Goal: Information Seeking & Learning: Learn about a topic

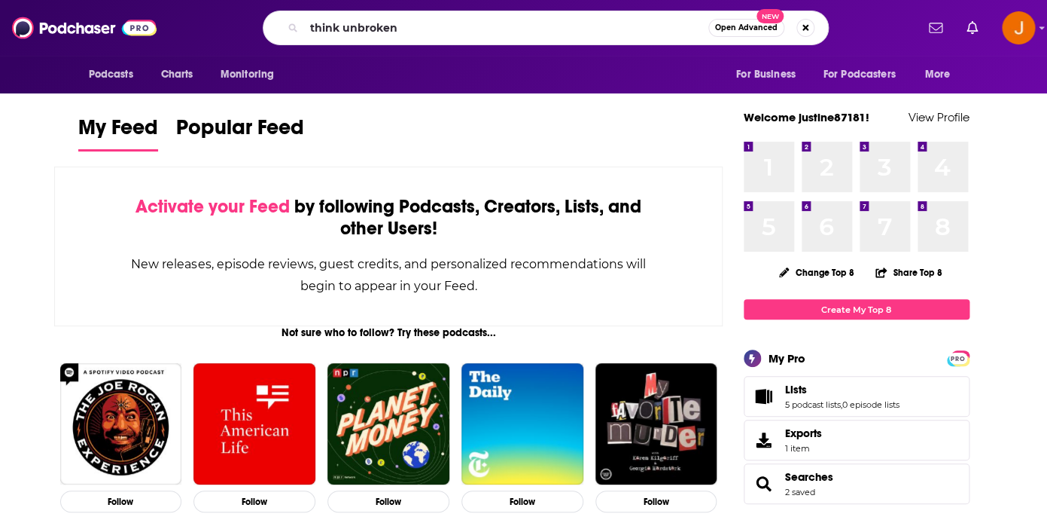
type input "think unbroken"
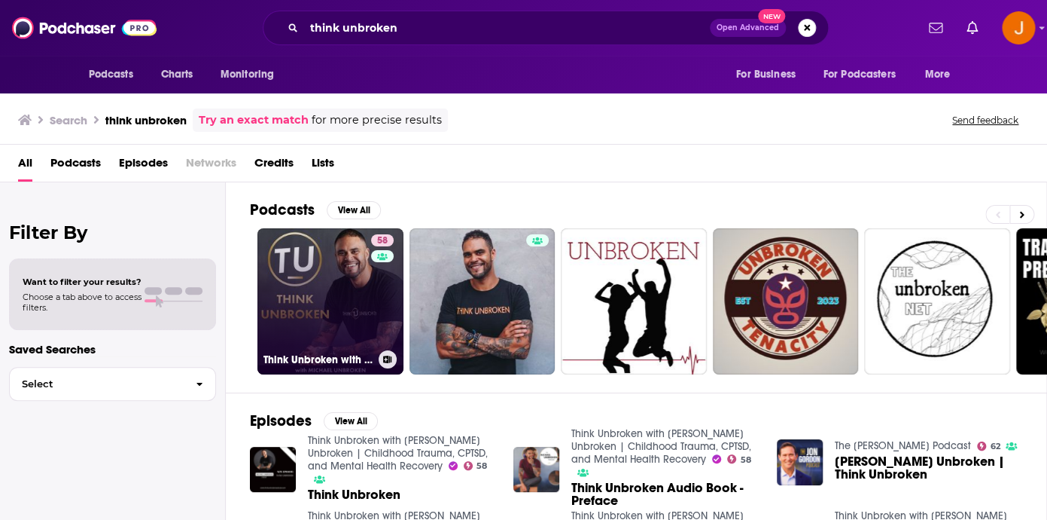
click at [306, 285] on link "58 Think Unbroken with [PERSON_NAME] Unbroken | Childhood Trauma, CPTSD, and Me…" at bounding box center [331, 301] width 146 height 146
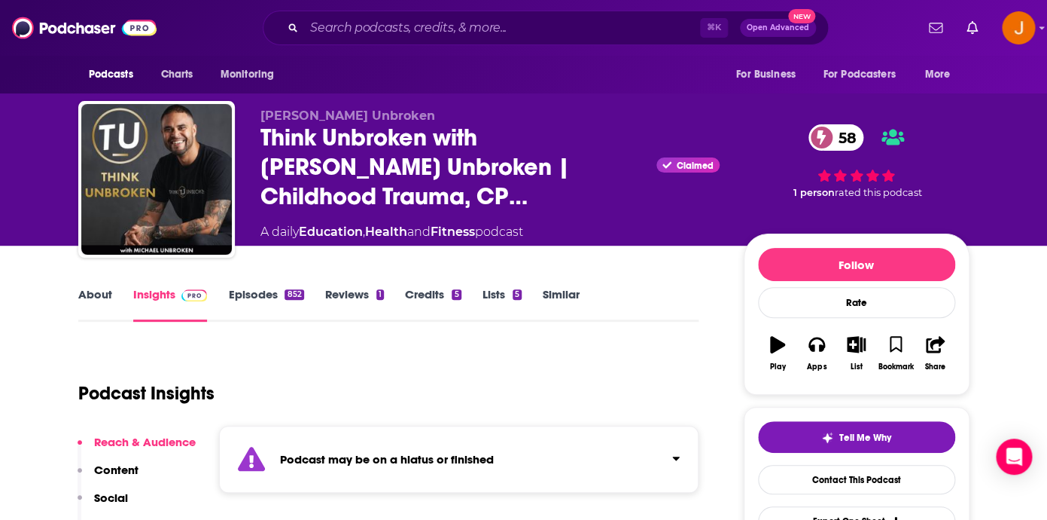
drag, startPoint x: 542, startPoint y: 238, endPoint x: 259, endPoint y: 236, distance: 283.1
click at [261, 236] on div "A daily Education , Health and Fitness podcast" at bounding box center [490, 232] width 459 height 18
copy div "A daily Education , Health and Fitness podcast"
drag, startPoint x: 397, startPoint y: 115, endPoint x: 261, endPoint y: 120, distance: 135.6
click at [261, 120] on p "[PERSON_NAME] Unbroken" at bounding box center [490, 115] width 459 height 14
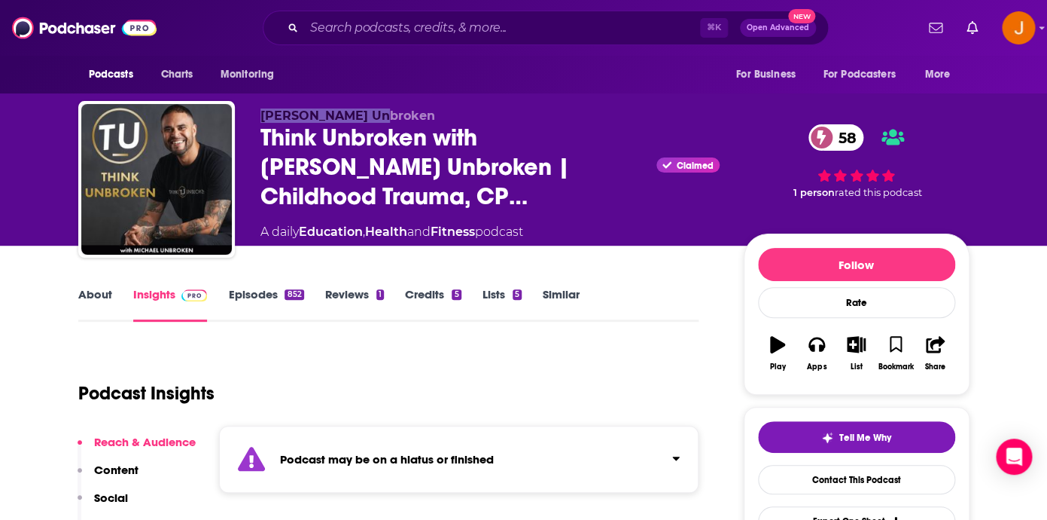
copy span "[PERSON_NAME] Unbroken"
click at [80, 294] on link "About" at bounding box center [95, 304] width 34 height 35
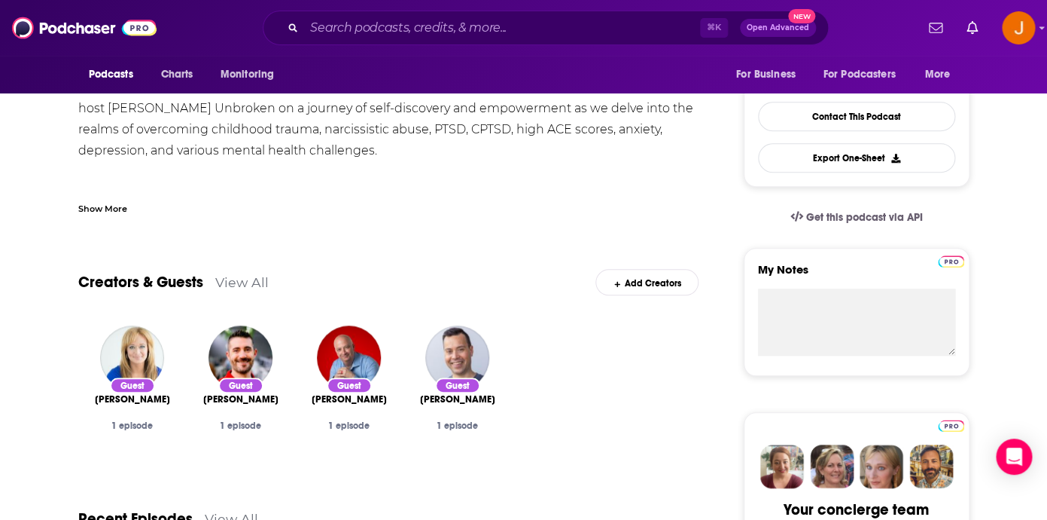
scroll to position [281, 0]
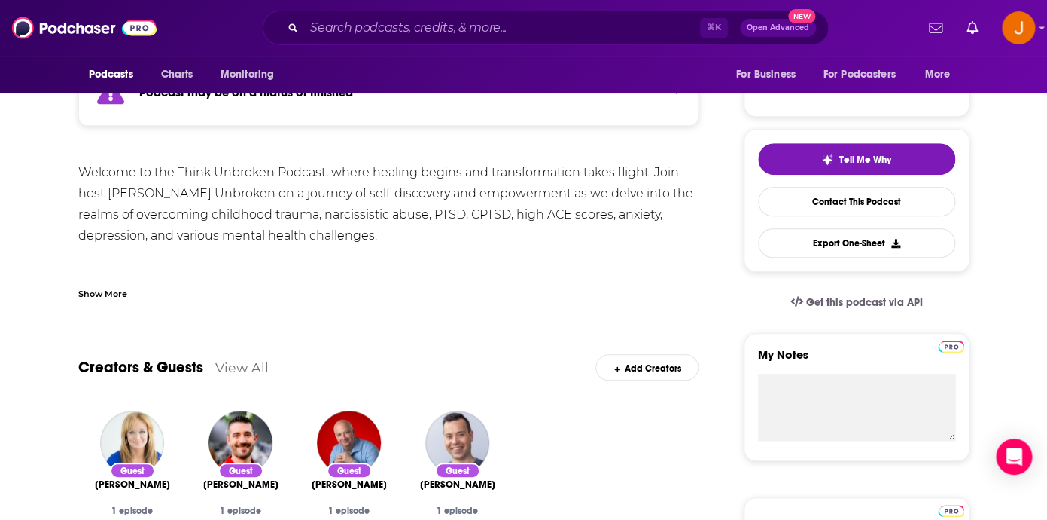
click at [108, 294] on div "Show More" at bounding box center [102, 292] width 49 height 14
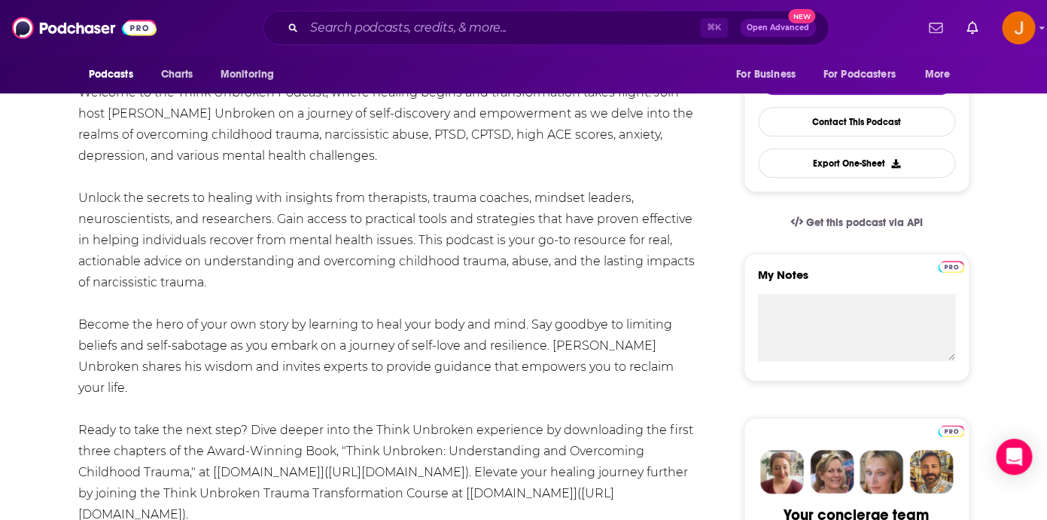
scroll to position [288, 0]
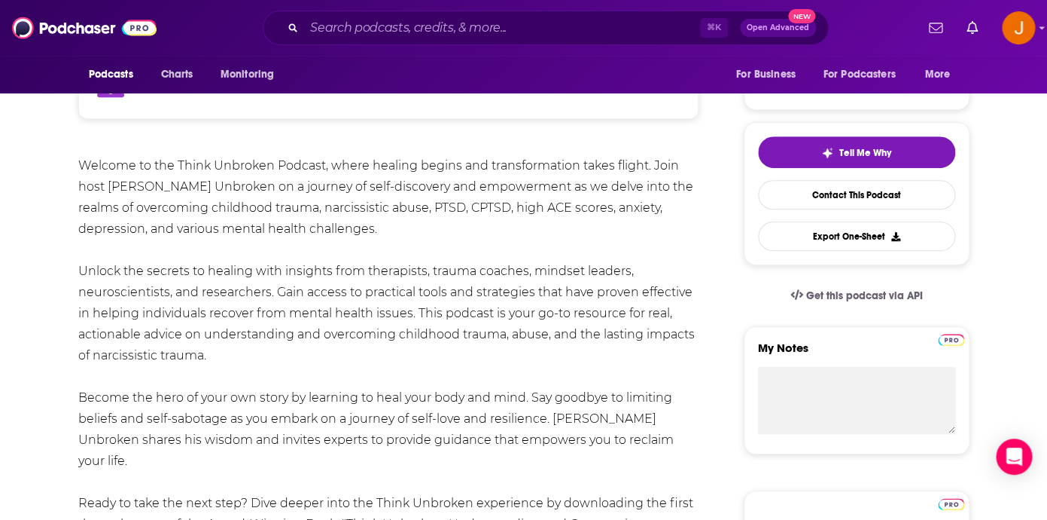
drag, startPoint x: 647, startPoint y: 449, endPoint x: 80, endPoint y: 168, distance: 632.7
click at [80, 168] on div "Welcome to the Think Unbroken Podcast, where healing begins and transformation …" at bounding box center [388, 439] width 621 height 569
copy div "Welcome to the Think Unbroken Podcast, where healing begins and transformation …"
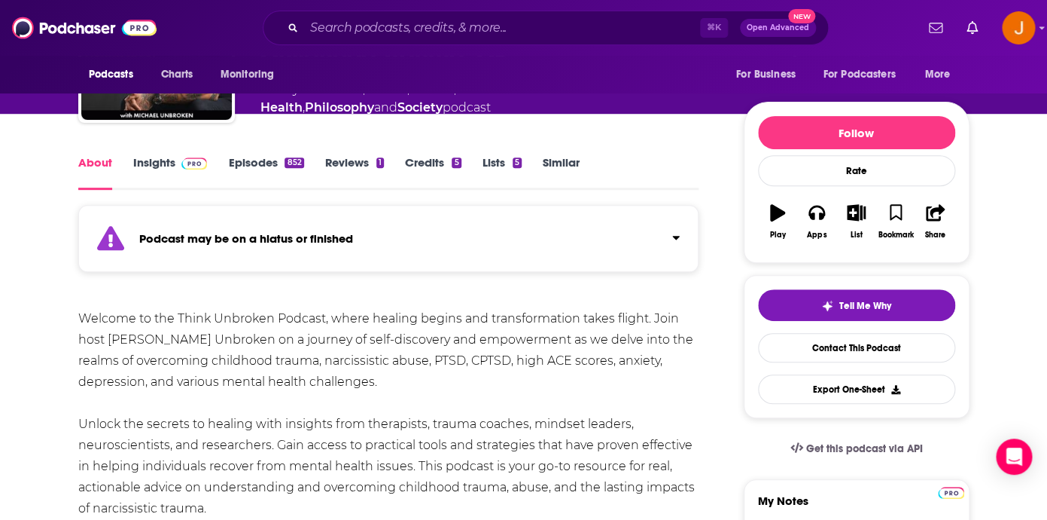
scroll to position [0, 0]
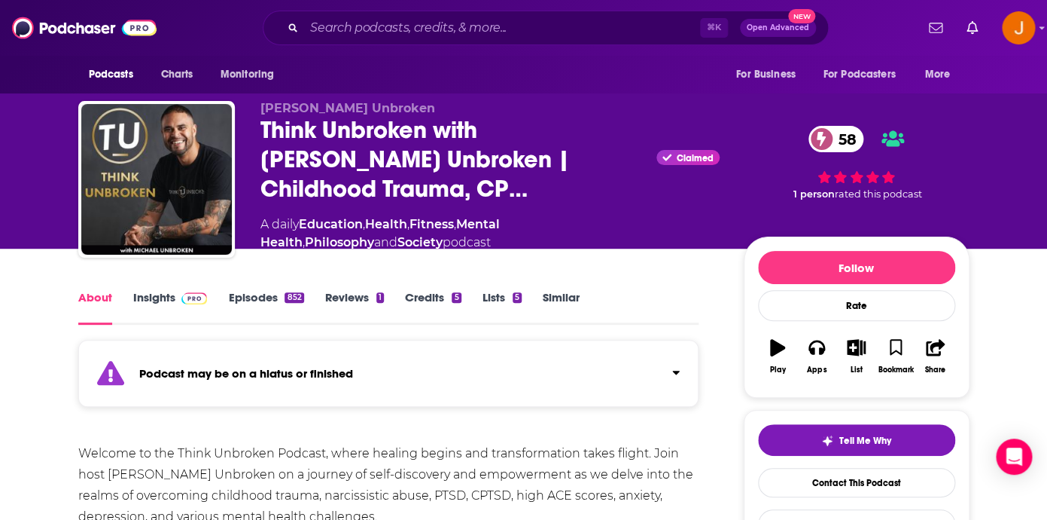
click at [157, 296] on link "Insights" at bounding box center [170, 307] width 75 height 35
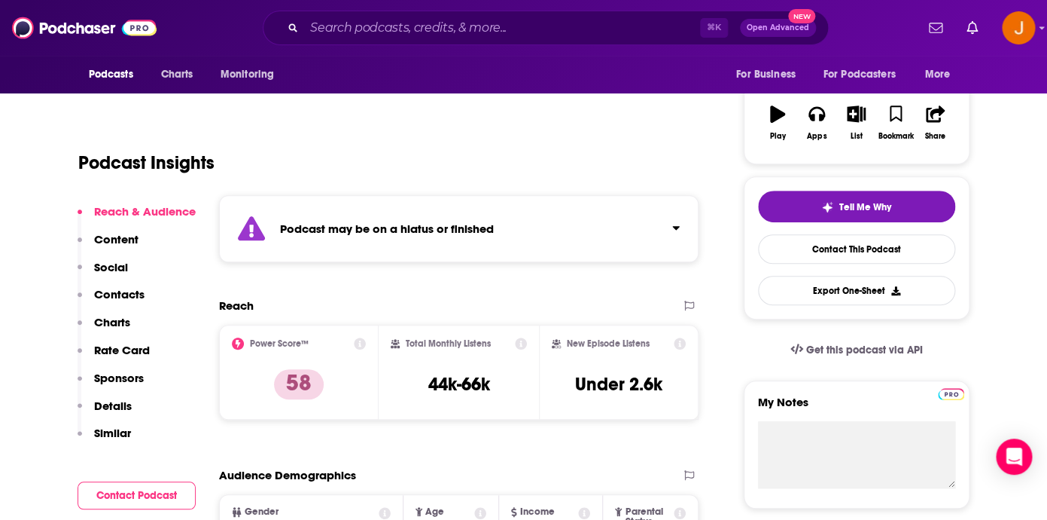
scroll to position [263, 0]
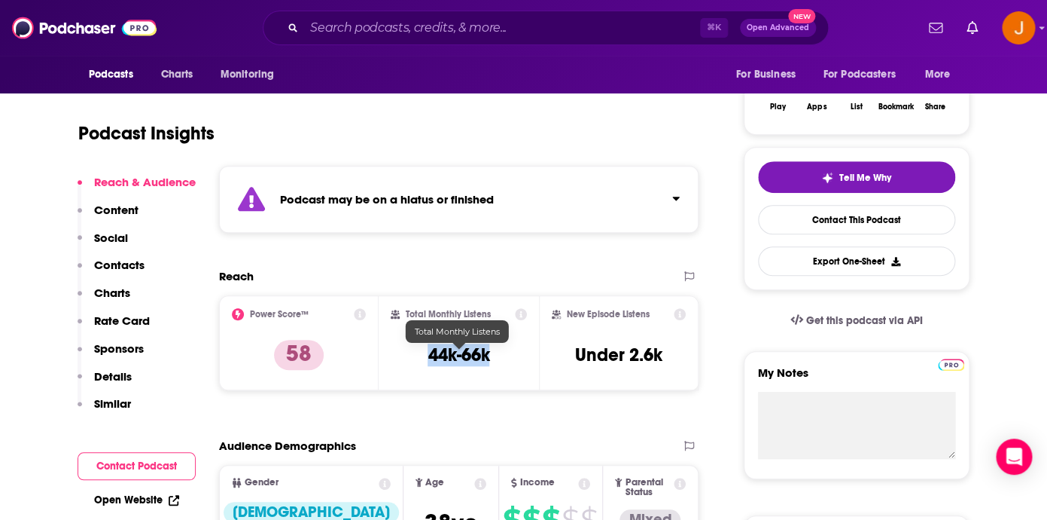
drag, startPoint x: 428, startPoint y: 353, endPoint x: 487, endPoint y: 358, distance: 58.9
click at [487, 358] on h3 "44k-66k" at bounding box center [459, 354] width 62 height 23
copy h3 "44k-66k"
